Goal: Task Accomplishment & Management: Use online tool/utility

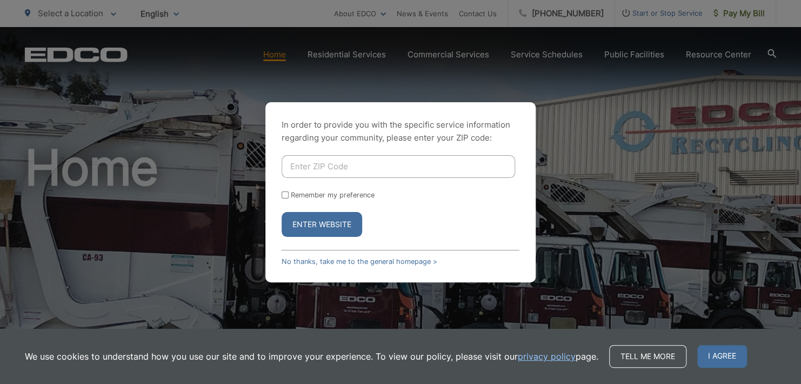
click at [349, 164] on input "Enter ZIP Code" at bounding box center [399, 166] width 234 height 23
type input "92081"
click at [285, 194] on input "Remember my preference" at bounding box center [285, 194] width 7 height 7
checkbox input "true"
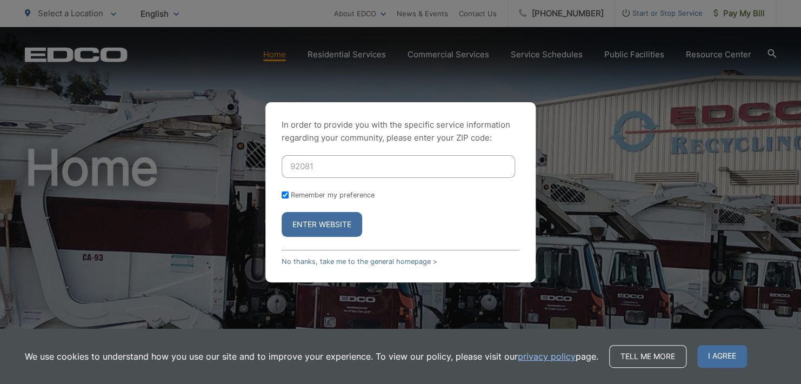
click at [328, 226] on button "Enter Website" at bounding box center [322, 224] width 81 height 25
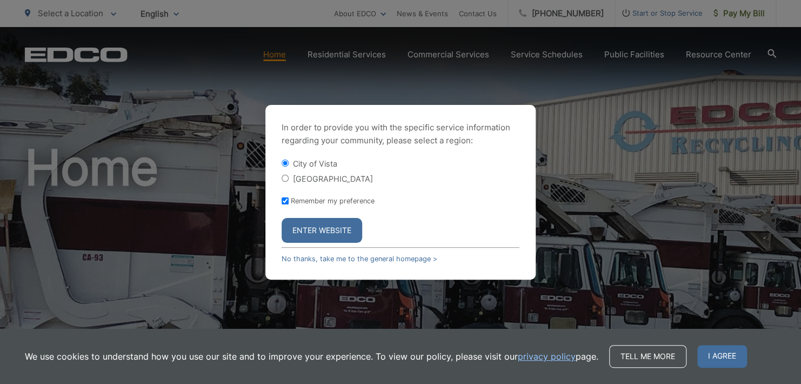
click at [325, 229] on button "Enter Website" at bounding box center [322, 230] width 81 height 25
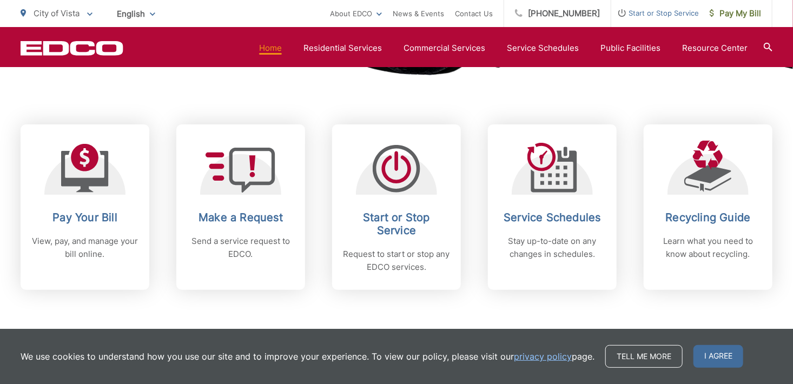
scroll to position [433, 0]
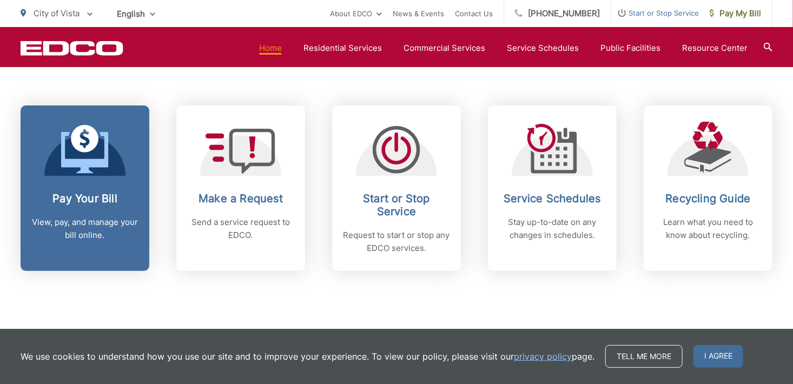
click at [77, 197] on h2 "Pay Your Bill" at bounding box center [84, 198] width 107 height 13
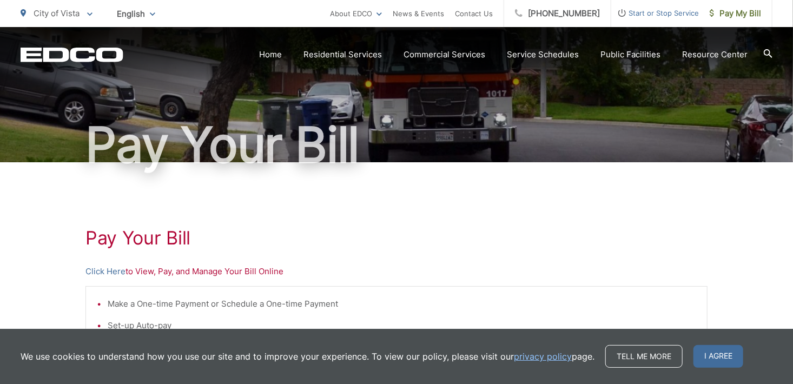
scroll to position [108, 0]
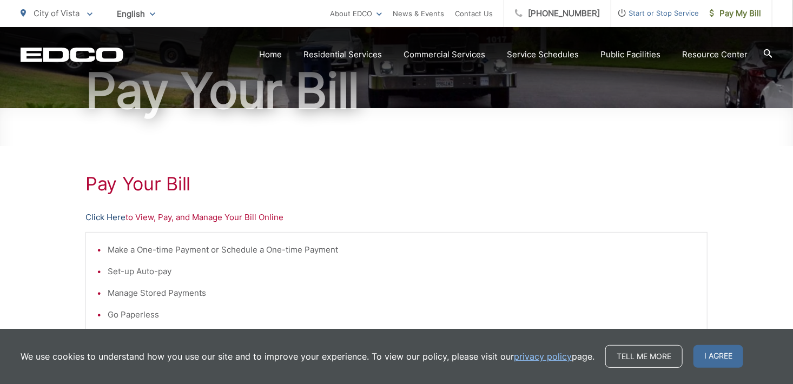
click at [104, 217] on link "Click Here" at bounding box center [105, 217] width 40 height 13
